Goal: Book appointment/travel/reservation

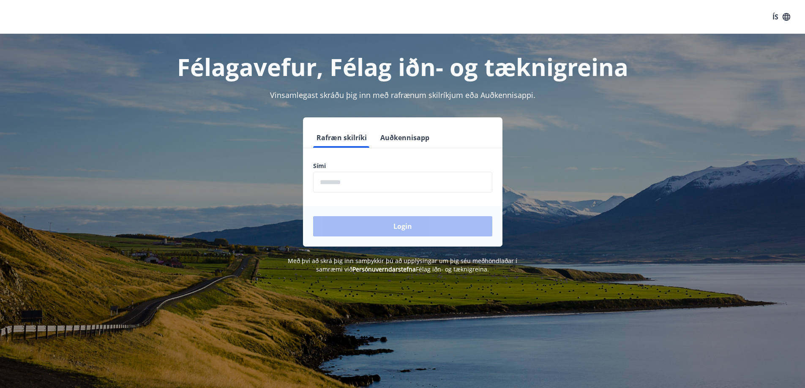
click at [352, 180] on input "phone" at bounding box center [402, 182] width 179 height 21
type input "********"
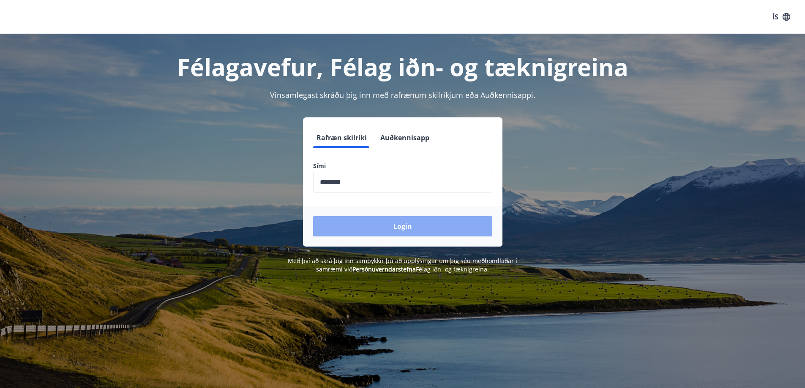
click at [378, 226] on button "Login" at bounding box center [402, 226] width 179 height 20
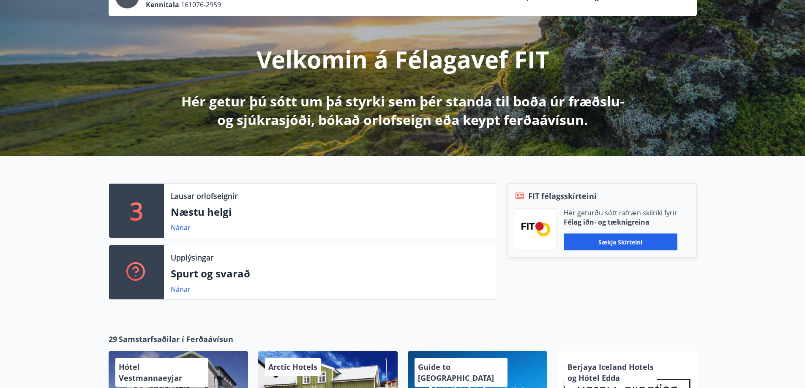
scroll to position [84, 0]
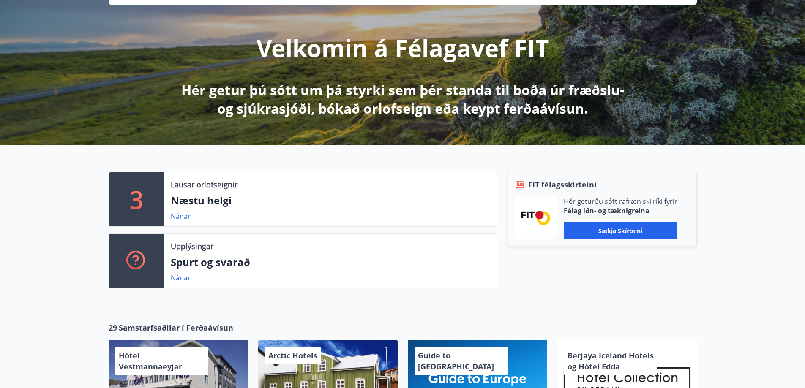
click at [199, 198] on p "Næstu helgi" at bounding box center [330, 200] width 319 height 14
click at [183, 216] on link "Nánar" at bounding box center [181, 216] width 20 height 9
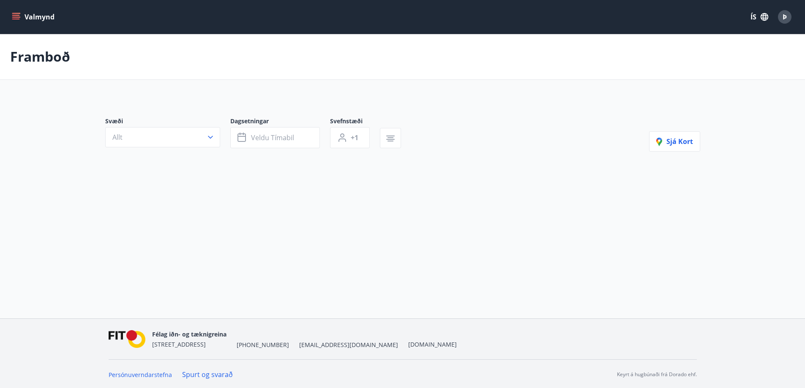
type input "*"
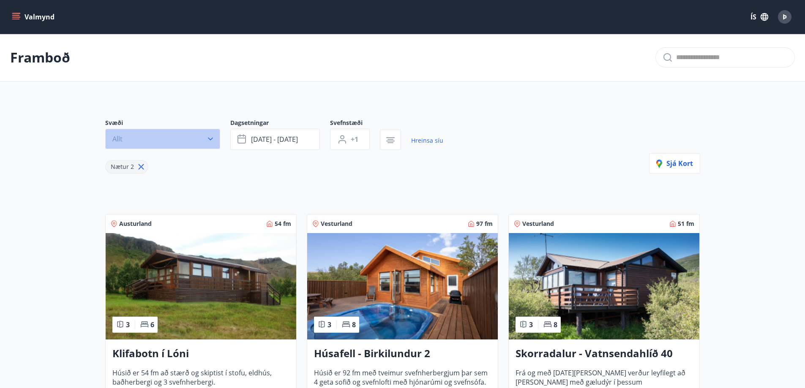
click at [211, 137] on icon "button" at bounding box center [210, 139] width 8 height 8
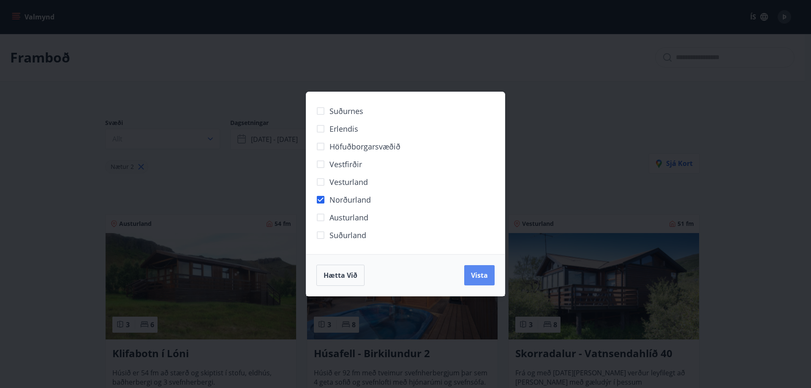
click at [471, 274] on span "Vista" at bounding box center [479, 275] width 17 height 9
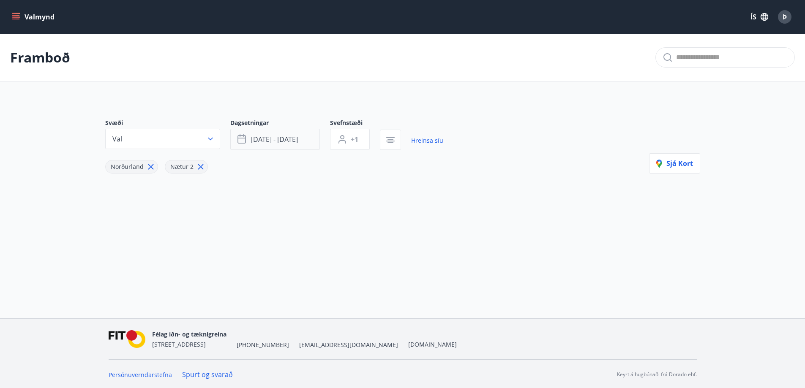
click at [275, 141] on span "[DATE] - [DATE]" at bounding box center [274, 139] width 47 height 9
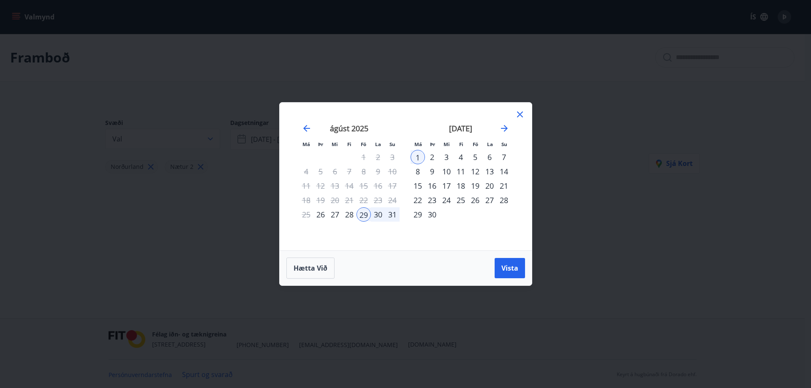
click at [477, 157] on div "5" at bounding box center [475, 157] width 14 height 14
click at [417, 172] on div "8" at bounding box center [418, 171] width 14 height 14
click at [506, 266] on span "Vista" at bounding box center [509, 268] width 17 height 9
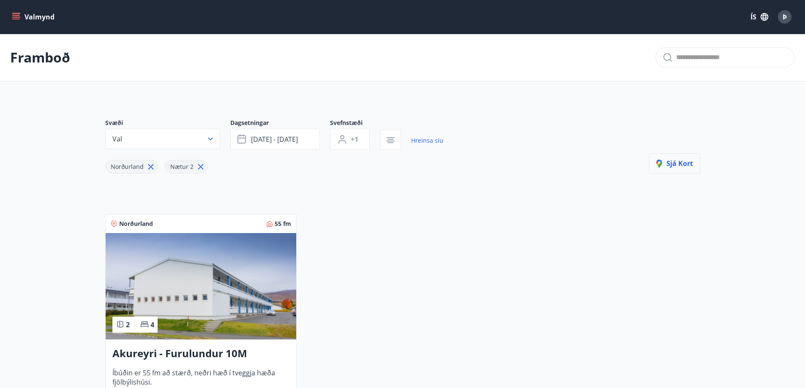
click at [666, 163] on icon "button" at bounding box center [661, 165] width 10 height 10
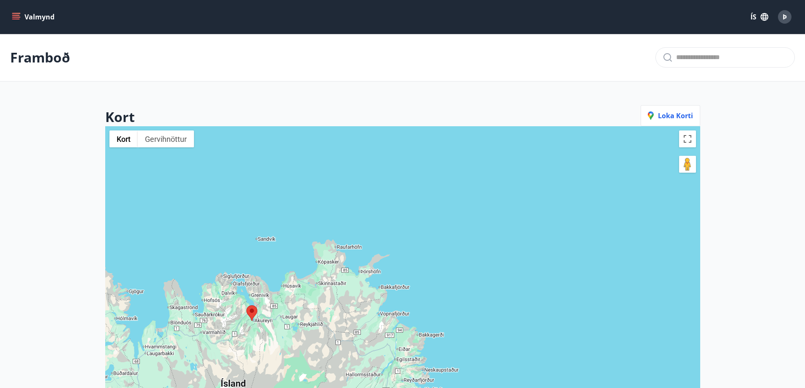
drag, startPoint x: 398, startPoint y: 298, endPoint x: 417, endPoint y: 160, distance: 139.0
click at [417, 161] on div at bounding box center [402, 320] width 595 height 388
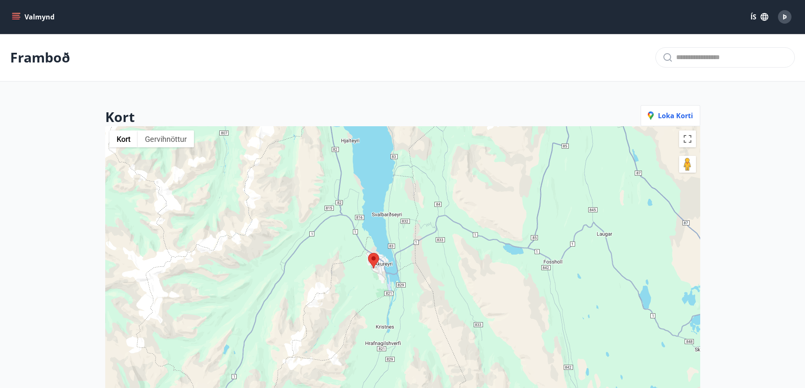
drag, startPoint x: 456, startPoint y: 213, endPoint x: 418, endPoint y: 264, distance: 63.4
click at [418, 264] on div at bounding box center [402, 320] width 595 height 388
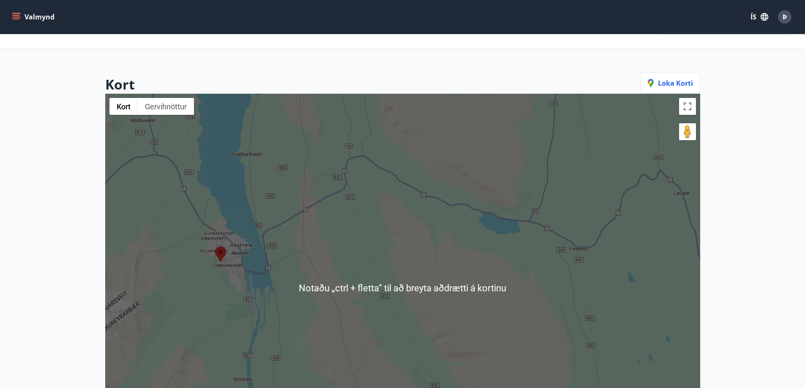
scroll to position [42, 0]
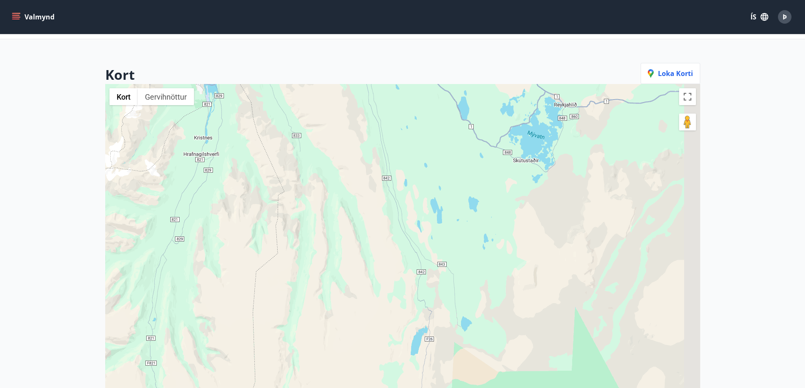
drag, startPoint x: 557, startPoint y: 297, endPoint x: 374, endPoint y: 121, distance: 254.5
click at [374, 121] on div at bounding box center [402, 278] width 595 height 388
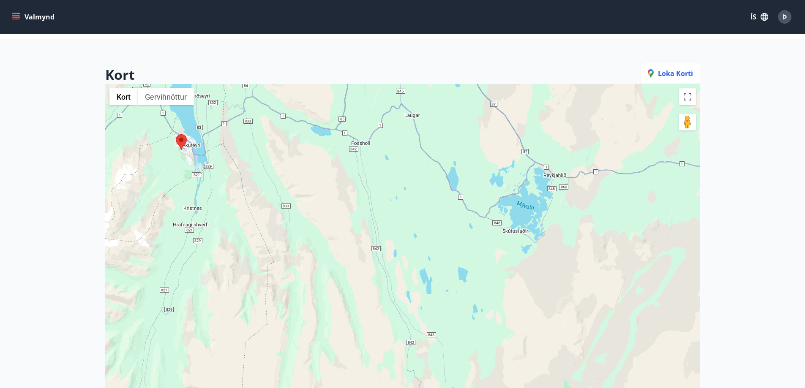
drag, startPoint x: 453, startPoint y: 301, endPoint x: 457, endPoint y: 391, distance: 89.6
click at [457, 388] on html "Valmynd ÍS Þ Framboð Kort Loka korti ← Færa til vinstri → Færa til hægri ↑ Færa…" at bounding box center [402, 270] width 805 height 625
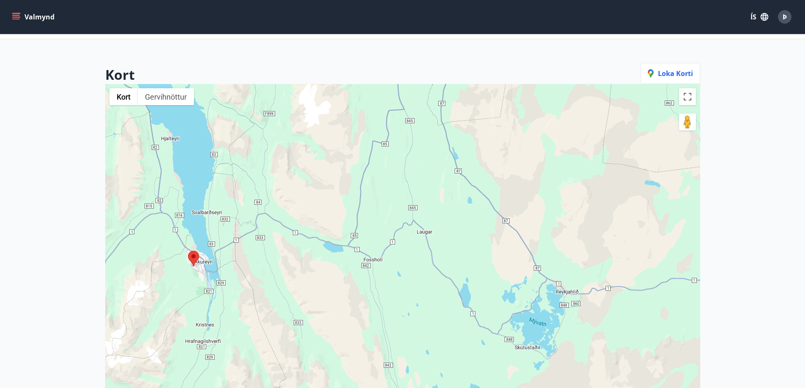
drag, startPoint x: 405, startPoint y: 202, endPoint x: 422, endPoint y: 264, distance: 64.2
click at [425, 296] on div at bounding box center [402, 278] width 595 height 388
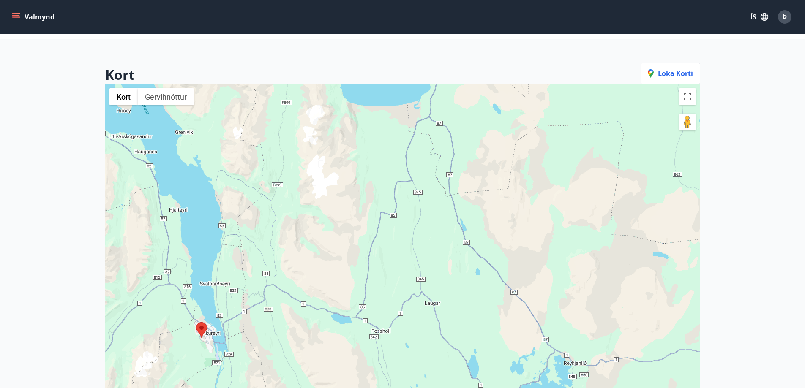
drag, startPoint x: 415, startPoint y: 195, endPoint x: 415, endPoint y: 269, distance: 73.9
click at [415, 269] on div at bounding box center [402, 278] width 595 height 388
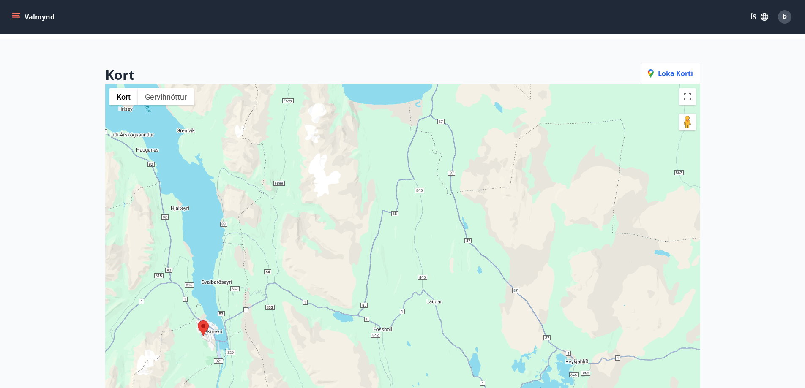
drag, startPoint x: 421, startPoint y: 223, endPoint x: 423, endPoint y: 187, distance: 36.4
click at [423, 188] on div at bounding box center [402, 278] width 595 height 388
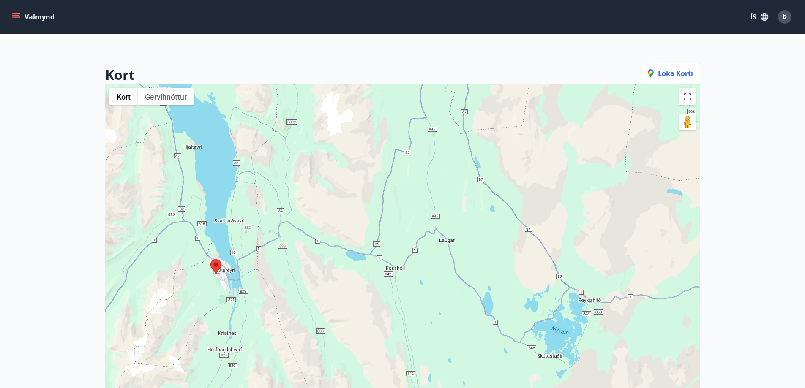
drag, startPoint x: 411, startPoint y: 316, endPoint x: 422, endPoint y: 256, distance: 61.4
click at [422, 256] on div at bounding box center [402, 278] width 595 height 388
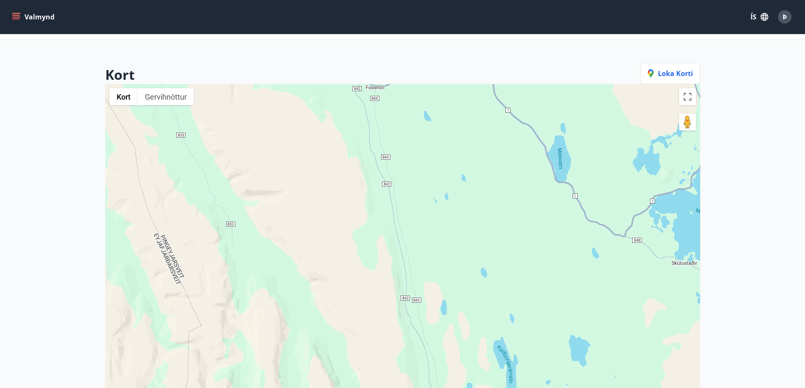
drag, startPoint x: 422, startPoint y: 310, endPoint x: 424, endPoint y: 129, distance: 180.8
click at [424, 131] on div at bounding box center [402, 278] width 595 height 388
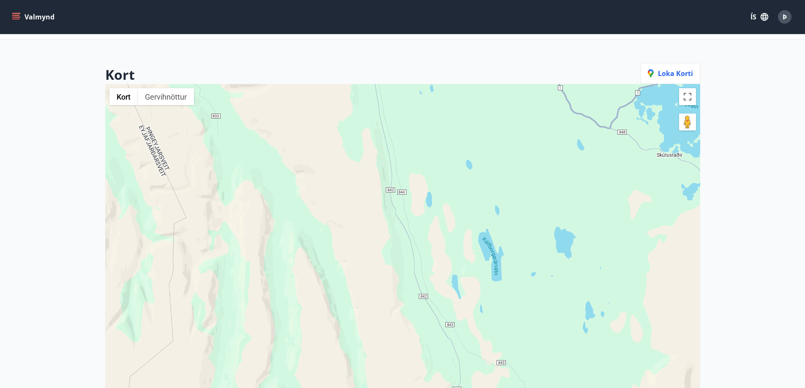
drag, startPoint x: 448, startPoint y: 291, endPoint x: 432, endPoint y: 185, distance: 107.5
click at [431, 179] on div at bounding box center [402, 278] width 595 height 388
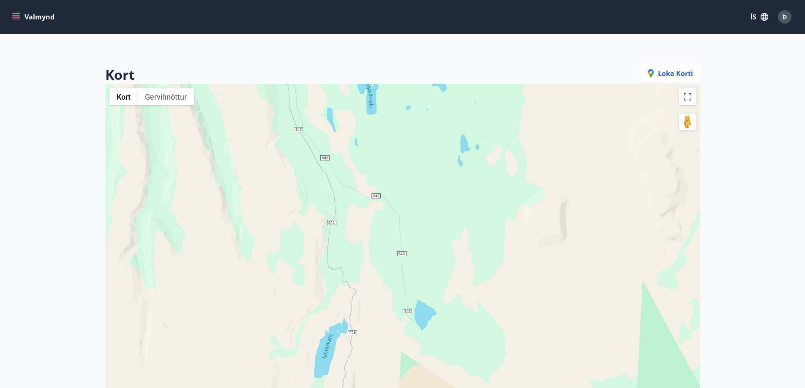
drag, startPoint x: 509, startPoint y: 304, endPoint x: 387, endPoint y: 177, distance: 176.2
click at [387, 177] on div at bounding box center [402, 278] width 595 height 388
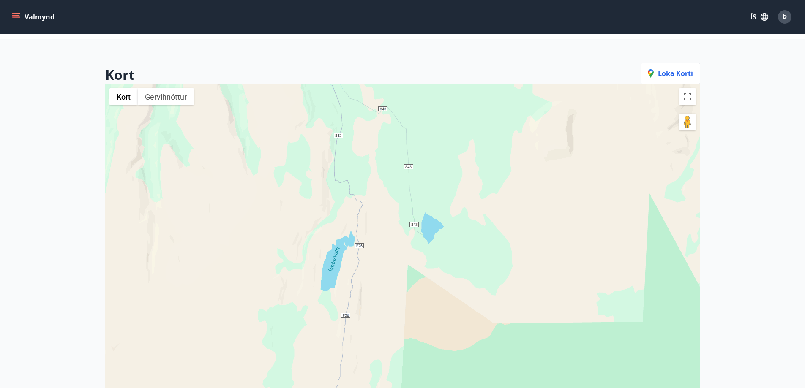
drag, startPoint x: 400, startPoint y: 323, endPoint x: 408, endPoint y: 251, distance: 72.7
click at [408, 251] on div at bounding box center [402, 278] width 595 height 388
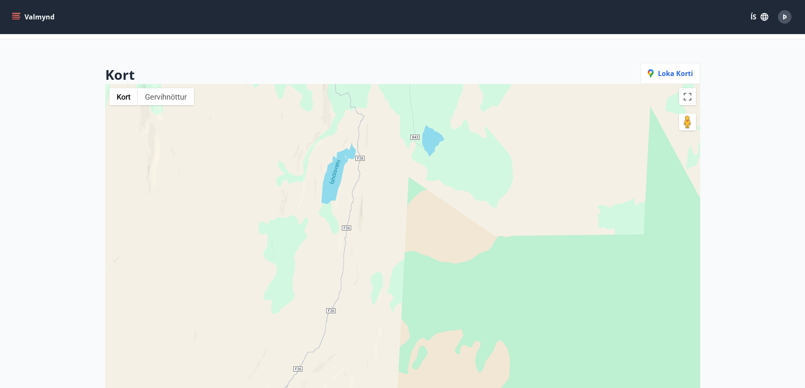
drag, startPoint x: 426, startPoint y: 319, endPoint x: 411, endPoint y: 190, distance: 130.1
click at [411, 190] on div at bounding box center [402, 278] width 595 height 388
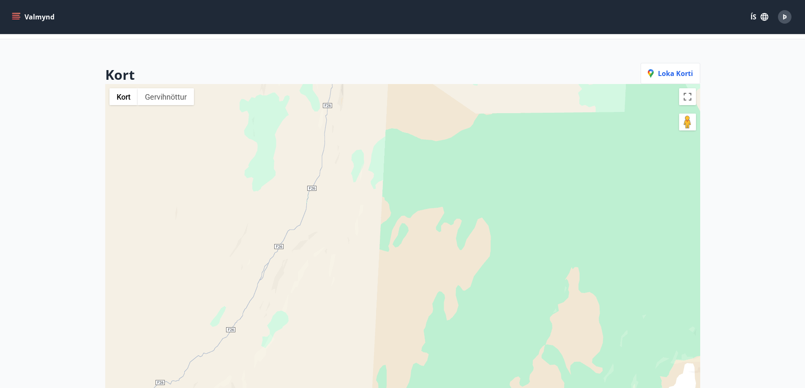
drag, startPoint x: 408, startPoint y: 286, endPoint x: 426, endPoint y: 214, distance: 74.5
click at [426, 214] on div at bounding box center [402, 278] width 595 height 388
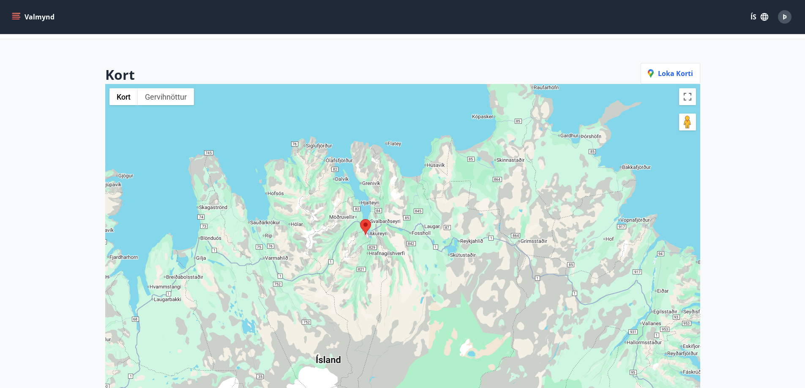
drag, startPoint x: 401, startPoint y: 128, endPoint x: 409, endPoint y: 236, distance: 108.4
click at [409, 236] on div at bounding box center [402, 278] width 595 height 388
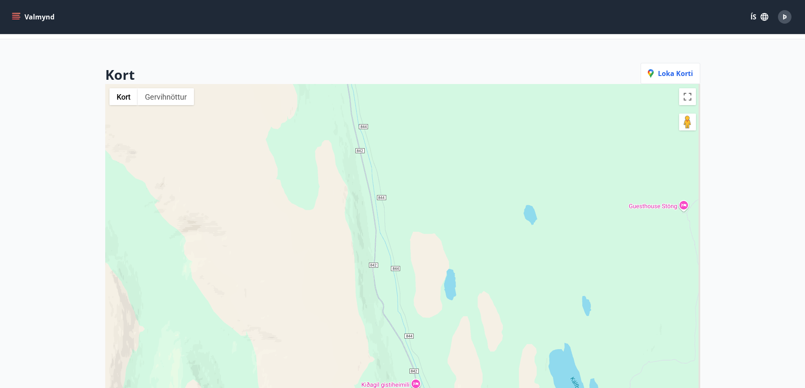
drag, startPoint x: 418, startPoint y: 293, endPoint x: 391, endPoint y: 139, distance: 156.1
click at [391, 141] on div at bounding box center [402, 278] width 595 height 388
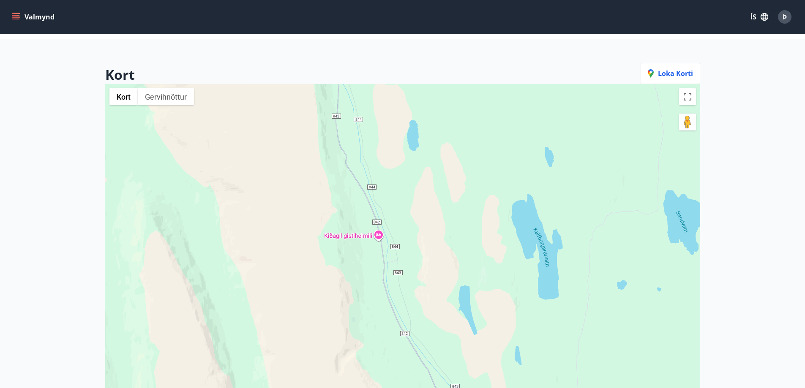
drag, startPoint x: 432, startPoint y: 314, endPoint x: 394, endPoint y: 200, distance: 119.5
click at [395, 199] on div at bounding box center [402, 278] width 595 height 388
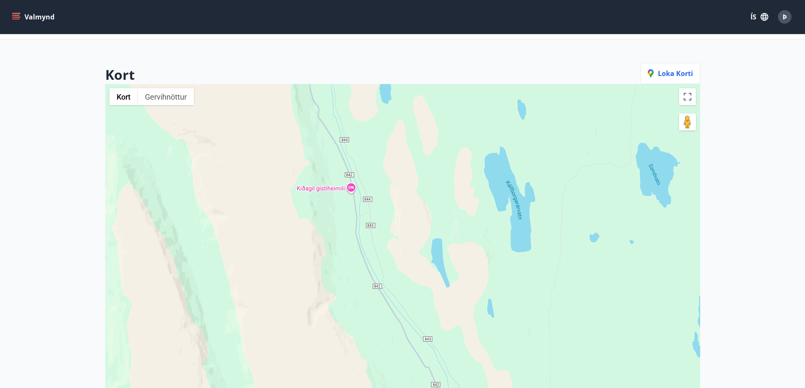
drag, startPoint x: 398, startPoint y: 310, endPoint x: 365, endPoint y: 255, distance: 64.0
click at [368, 260] on div at bounding box center [402, 278] width 595 height 388
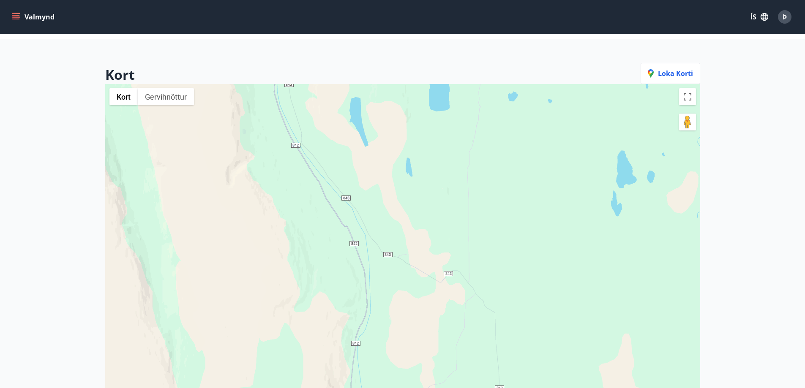
drag, startPoint x: 422, startPoint y: 316, endPoint x: 368, endPoint y: 210, distance: 118.8
click at [368, 211] on div at bounding box center [402, 278] width 595 height 388
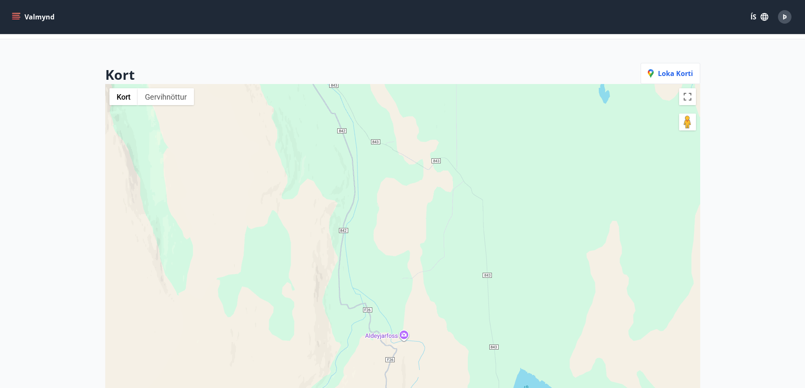
drag, startPoint x: 379, startPoint y: 343, endPoint x: 378, endPoint y: 241, distance: 102.2
click at [378, 241] on div at bounding box center [402, 278] width 595 height 388
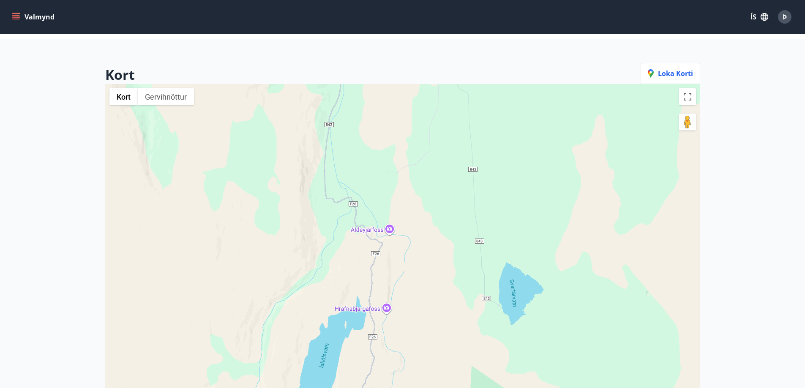
drag, startPoint x: 420, startPoint y: 312, endPoint x: 414, endPoint y: 255, distance: 57.3
click at [409, 245] on div at bounding box center [402, 278] width 595 height 388
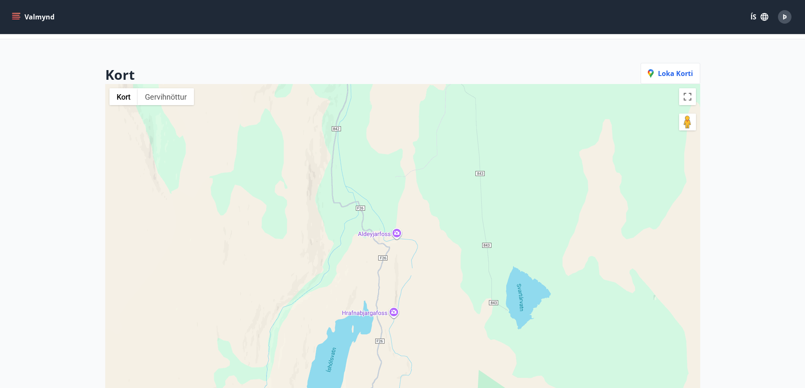
drag, startPoint x: 435, startPoint y: 313, endPoint x: 443, endPoint y: 326, distance: 15.0
click at [444, 328] on div at bounding box center [402, 278] width 595 height 388
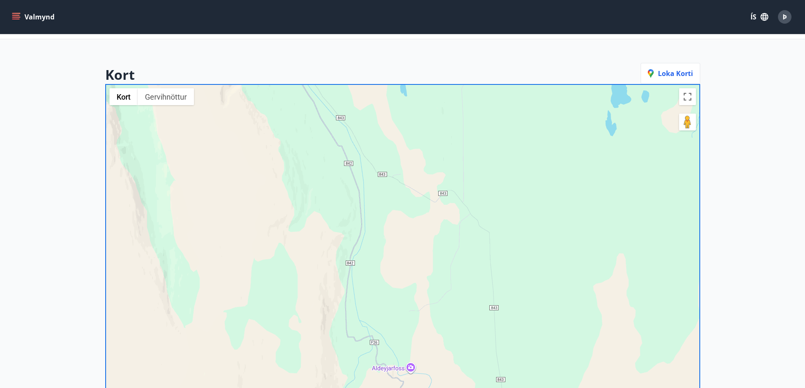
drag, startPoint x: 412, startPoint y: 268, endPoint x: 423, endPoint y: 319, distance: 52.3
click at [423, 318] on div at bounding box center [402, 278] width 595 height 388
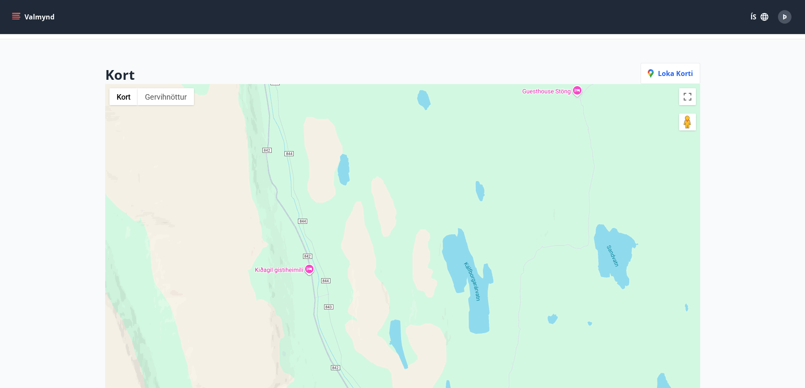
drag, startPoint x: 379, startPoint y: 252, endPoint x: 381, endPoint y: 332, distance: 79.9
click at [382, 332] on div at bounding box center [402, 278] width 595 height 388
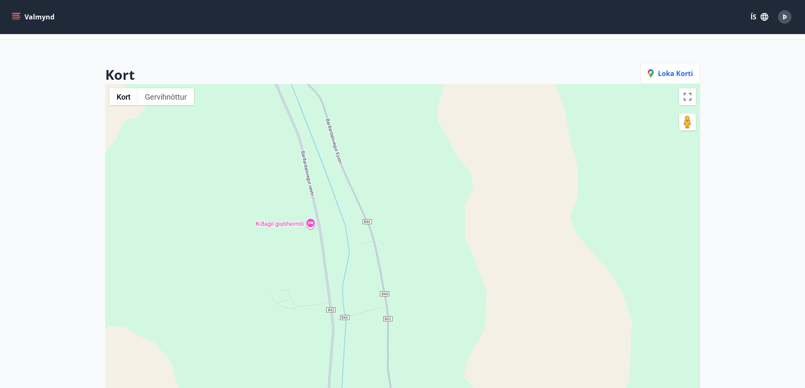
drag, startPoint x: 269, startPoint y: 278, endPoint x: 475, endPoint y: 337, distance: 214.0
click at [475, 337] on div at bounding box center [402, 278] width 595 height 388
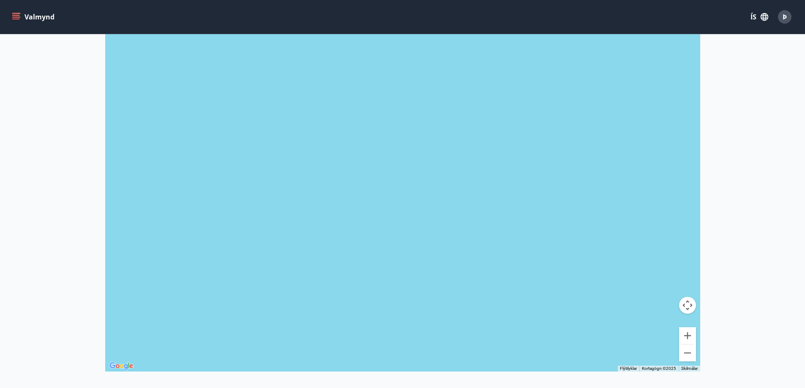
scroll to position [69, 0]
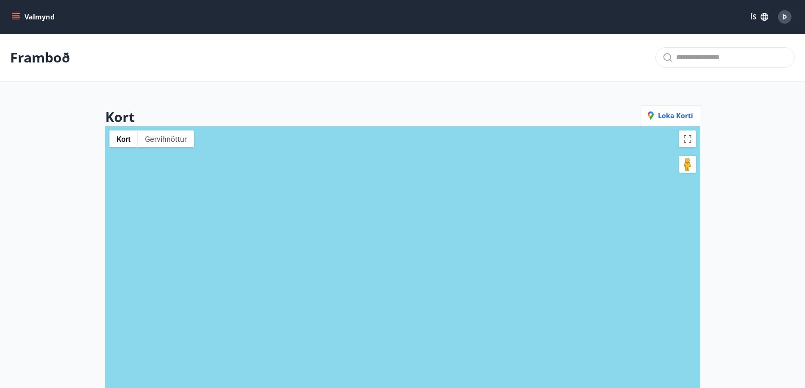
drag, startPoint x: 722, startPoint y: 179, endPoint x: 721, endPoint y: 175, distance: 4.3
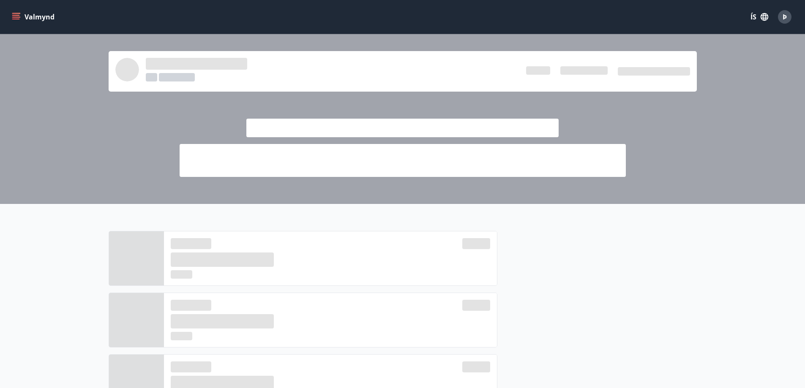
scroll to position [84, 0]
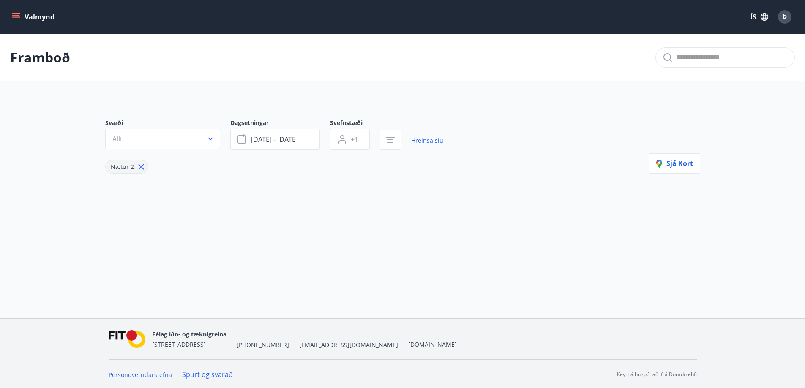
type input "*"
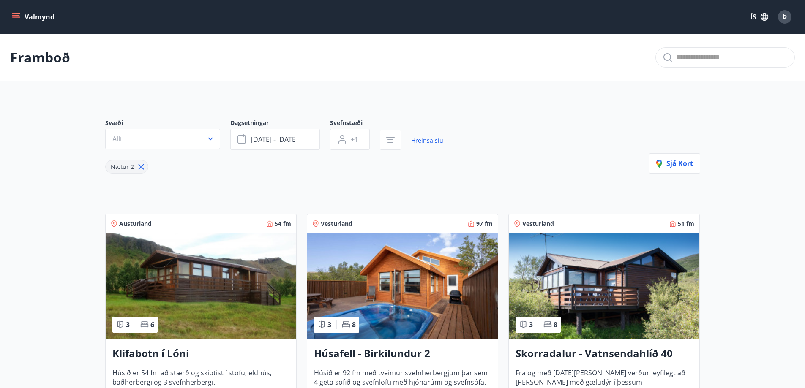
drag, startPoint x: 242, startPoint y: 62, endPoint x: 234, endPoint y: 61, distance: 7.2
click at [240, 62] on div "Framboð" at bounding box center [402, 58] width 805 height 48
click at [122, 84] on main "Framboð Svæði Allt Dagsetningar [DATE] - [DATE] Svefnstæði +1 Hreinsa síu Nætur…" at bounding box center [402, 237] width 805 height 406
click at [409, 60] on div "Framboð" at bounding box center [402, 58] width 805 height 48
